Goal: Book appointment/travel/reservation

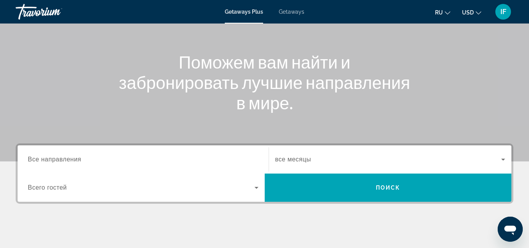
scroll to position [74, 0]
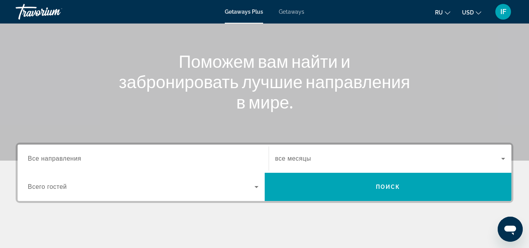
click at [72, 160] on span "Все направления" at bounding box center [55, 158] width 54 height 7
click at [72, 160] on input "Destination Все направления" at bounding box center [143, 158] width 230 height 9
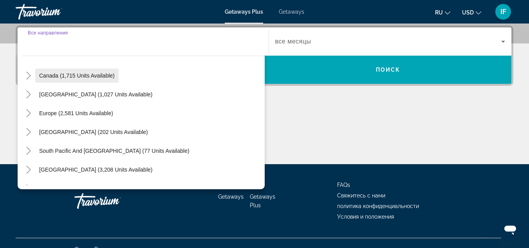
scroll to position [63, 0]
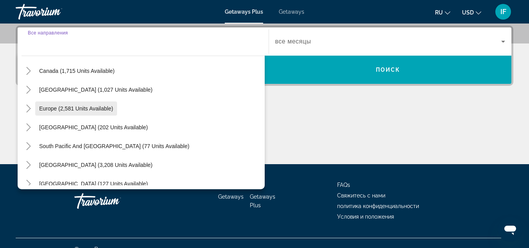
click at [73, 108] on span "Europe (2,581 units available)" at bounding box center [76, 108] width 74 height 6
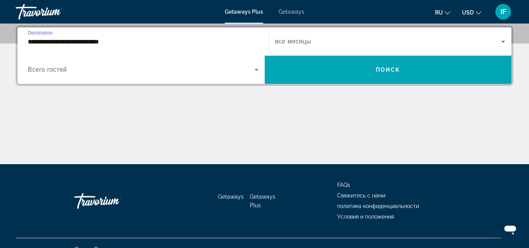
click at [82, 43] on input "**********" at bounding box center [143, 41] width 230 height 9
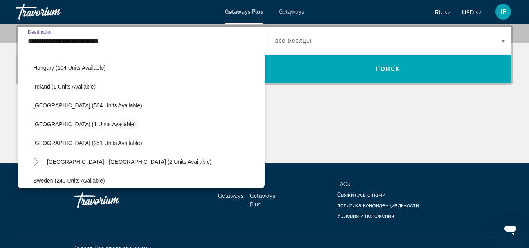
scroll to position [271, 0]
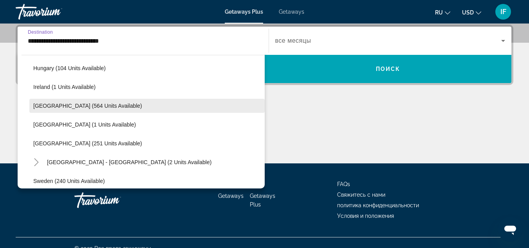
click at [56, 104] on span "[GEOGRAPHIC_DATA] (564 units available)" at bounding box center [87, 106] width 109 height 6
type input "**********"
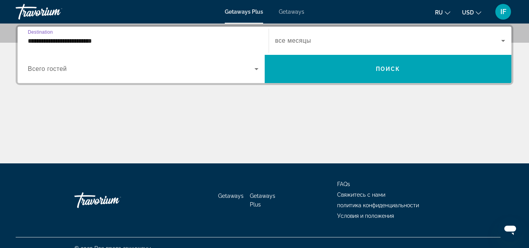
scroll to position [191, 0]
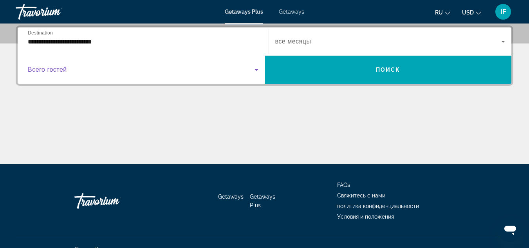
click at [105, 69] on span "Search widget" at bounding box center [141, 69] width 227 height 9
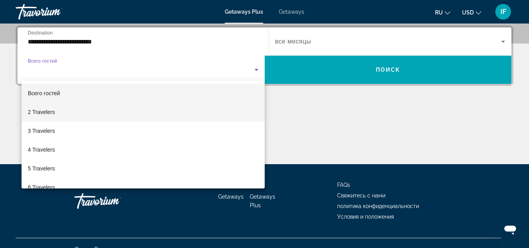
click at [92, 107] on mat-option "2 Travelers" at bounding box center [143, 112] width 243 height 19
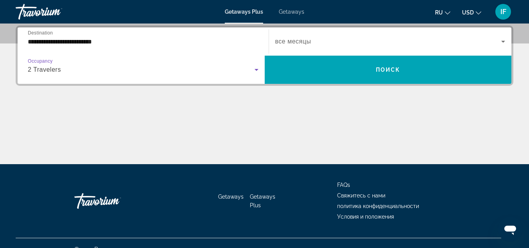
click at [281, 48] on div "Search widget" at bounding box center [390, 42] width 230 height 22
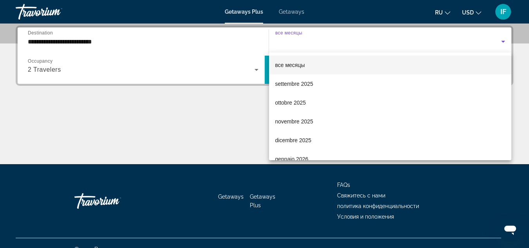
click at [284, 64] on span "все месяцы" at bounding box center [290, 65] width 30 height 6
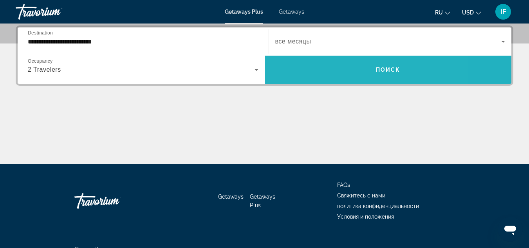
click at [290, 70] on span "Search widget" at bounding box center [388, 69] width 247 height 19
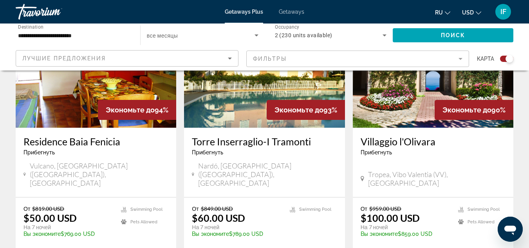
scroll to position [338, 0]
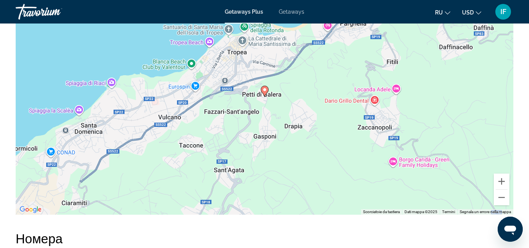
scroll to position [1380, 0]
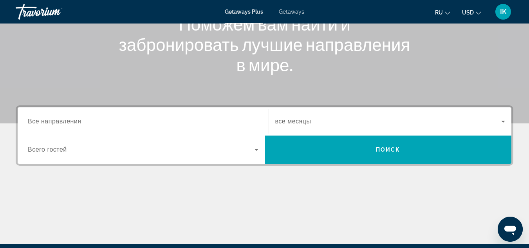
scroll to position [112, 0]
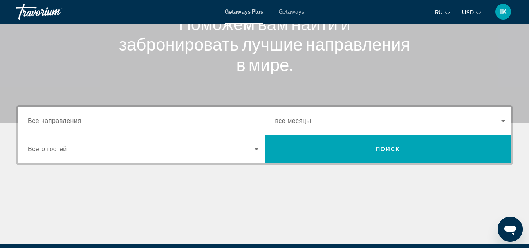
click at [48, 115] on div "Search widget" at bounding box center [143, 121] width 230 height 22
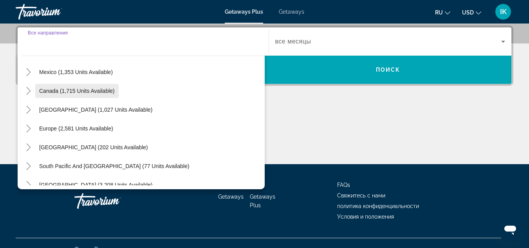
scroll to position [43, 0]
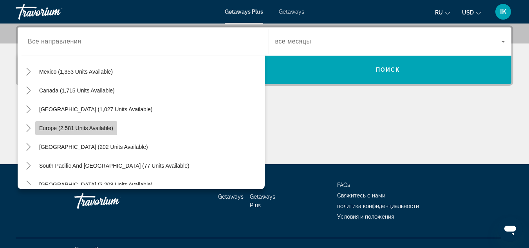
click at [59, 129] on span "Europe (2,581 units available)" at bounding box center [76, 128] width 74 height 6
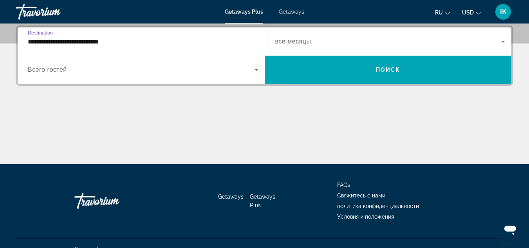
click at [76, 40] on input "**********" at bounding box center [143, 41] width 230 height 9
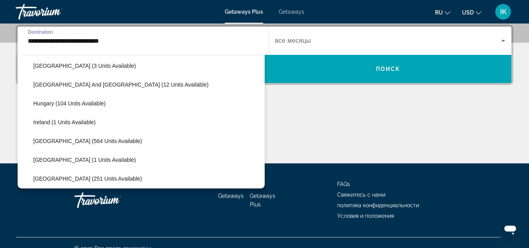
scroll to position [237, 0]
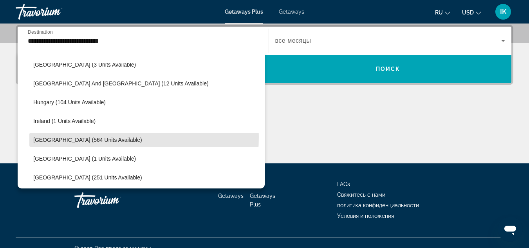
click at [75, 137] on span "[GEOGRAPHIC_DATA] (564 units available)" at bounding box center [87, 140] width 109 height 6
type input "**********"
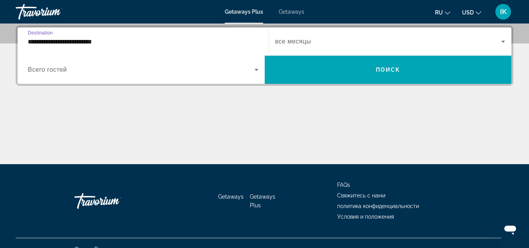
click at [75, 137] on div "Main content" at bounding box center [264, 134] width 497 height 59
click at [69, 72] on span "Search widget" at bounding box center [141, 69] width 227 height 9
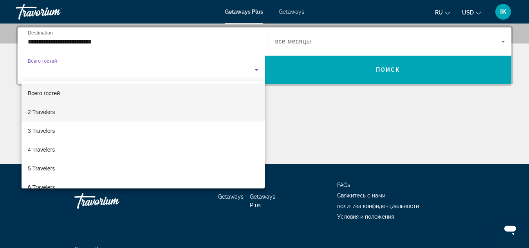
click at [61, 112] on mat-option "2 Travelers" at bounding box center [143, 112] width 243 height 19
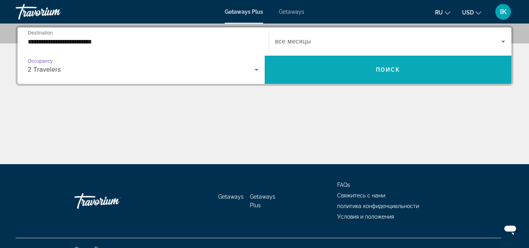
click at [309, 65] on span "Search widget" at bounding box center [388, 69] width 247 height 19
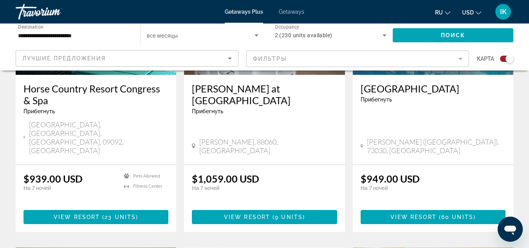
scroll to position [391, 0]
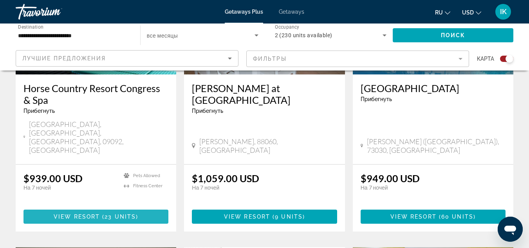
click at [71, 213] on span "View Resort" at bounding box center [77, 216] width 46 height 6
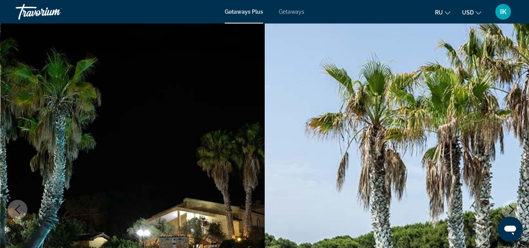
click at [293, 9] on span "Getaways" at bounding box center [291, 12] width 25 height 6
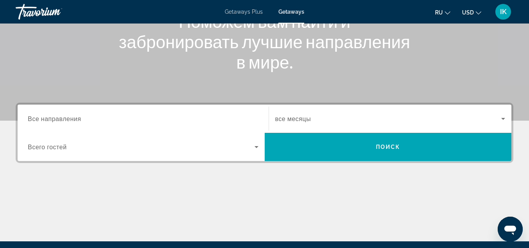
scroll to position [103, 0]
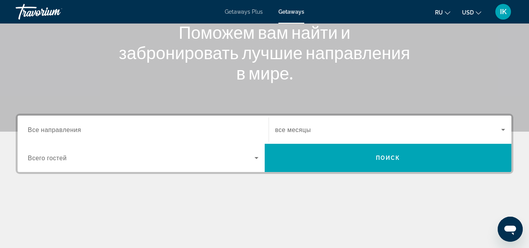
click at [79, 127] on span "Все направления" at bounding box center [54, 129] width 53 height 7
click at [79, 127] on input "Destination Все направления" at bounding box center [143, 129] width 230 height 9
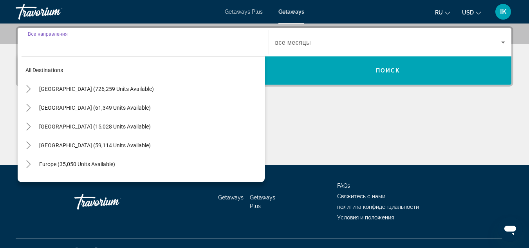
scroll to position [191, 0]
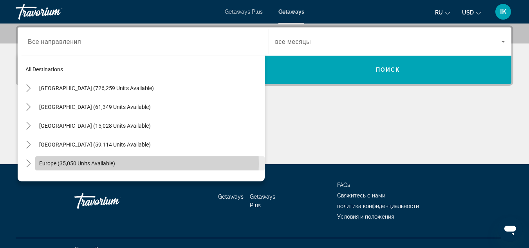
click at [93, 164] on span "Europe (35,050 units available)" at bounding box center [77, 163] width 76 height 6
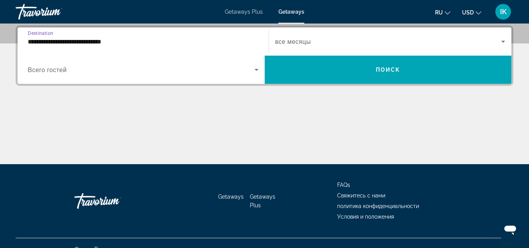
click at [84, 41] on input "**********" at bounding box center [143, 41] width 230 height 9
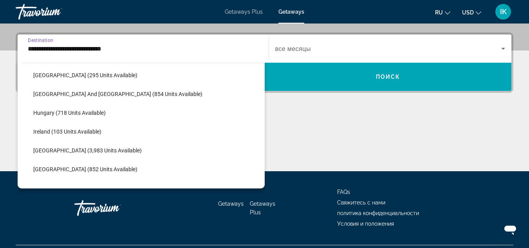
scroll to position [246, 0]
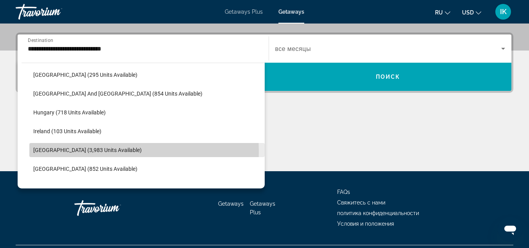
click at [69, 151] on span "[GEOGRAPHIC_DATA] (3,983 units available)" at bounding box center [87, 150] width 108 height 6
type input "**********"
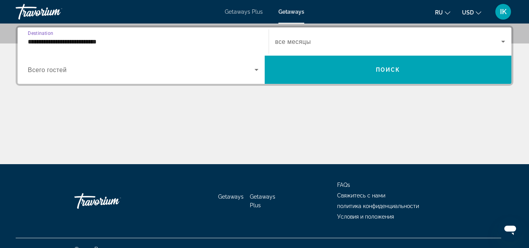
click at [65, 70] on span "Всего гостей" at bounding box center [47, 69] width 39 height 7
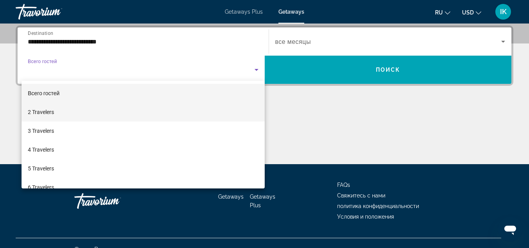
click at [55, 112] on mat-option "2 Travelers" at bounding box center [143, 112] width 243 height 19
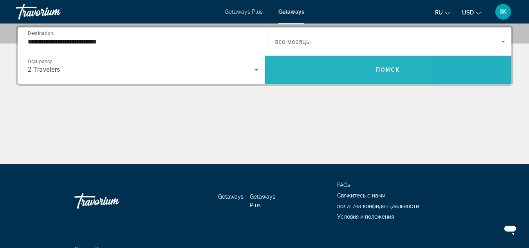
click at [323, 66] on span "Search widget" at bounding box center [388, 69] width 247 height 19
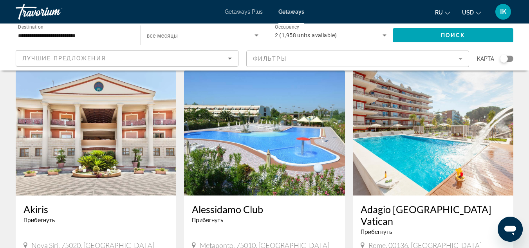
scroll to position [27, 0]
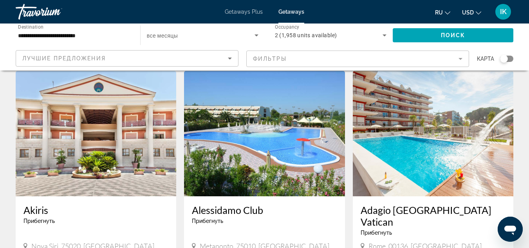
drag, startPoint x: 221, startPoint y: 173, endPoint x: 373, endPoint y: 11, distance: 221.7
click at [373, 11] on div "ru English Español Français Italiano Português русский USD USD ($) MXN (Mex$) C…" at bounding box center [412, 12] width 201 height 16
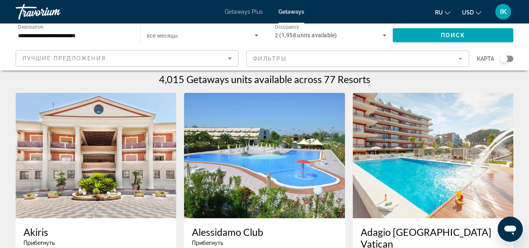
scroll to position [0, 0]
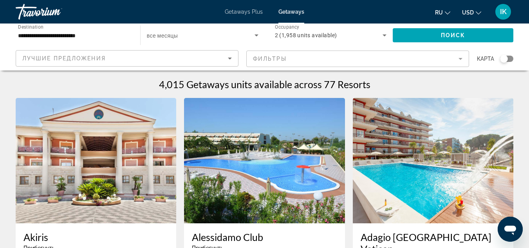
click at [243, 212] on img "Main content" at bounding box center [264, 160] width 160 height 125
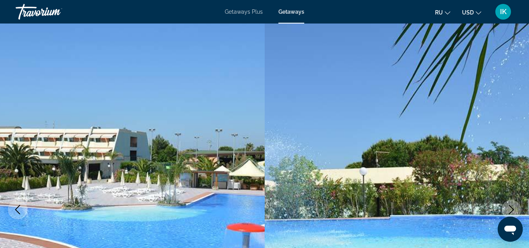
click at [250, 13] on span "Getaways Plus" at bounding box center [244, 12] width 38 height 6
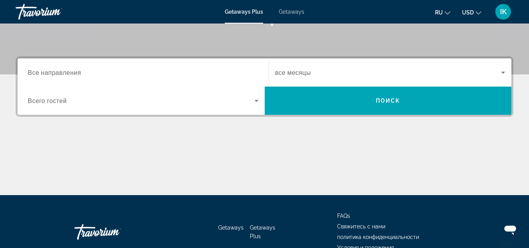
scroll to position [161, 0]
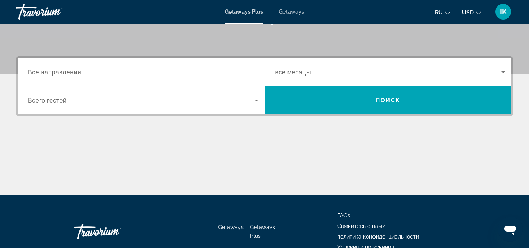
click at [509, 226] on icon "Apri finestra di messaggistica" at bounding box center [510, 229] width 12 height 9
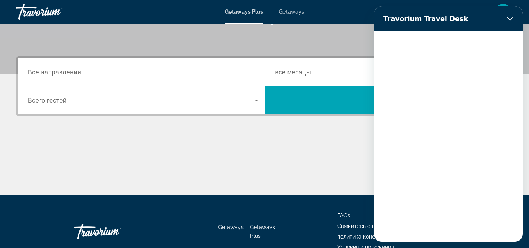
scroll to position [0, 0]
